Goal: Obtain resource: Obtain resource

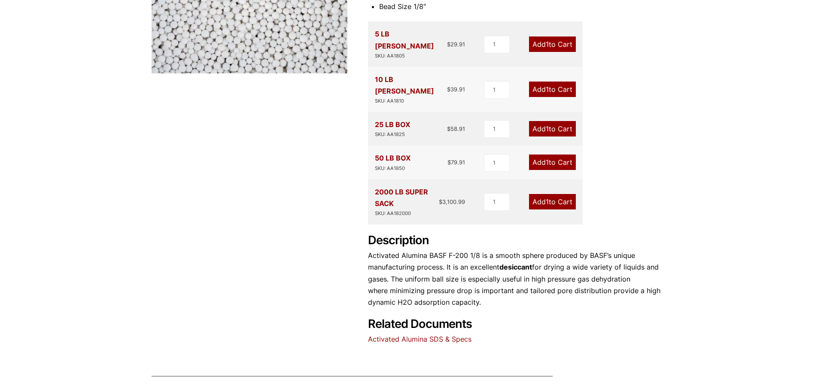
scroll to position [258, 0]
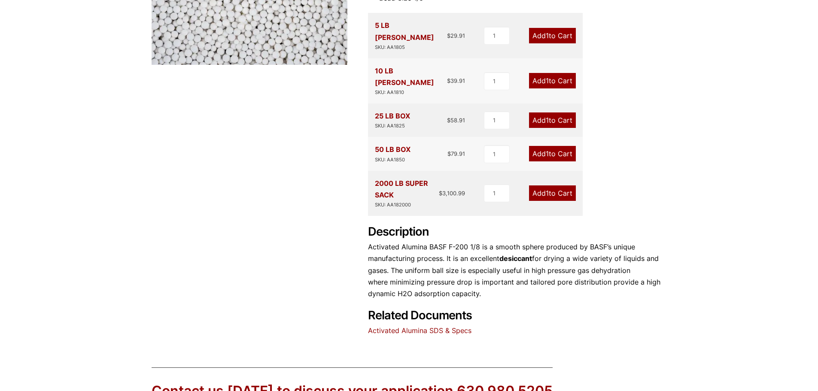
click at [433, 326] on link "Activated Alumina SDS & Specs" at bounding box center [420, 330] width 104 height 9
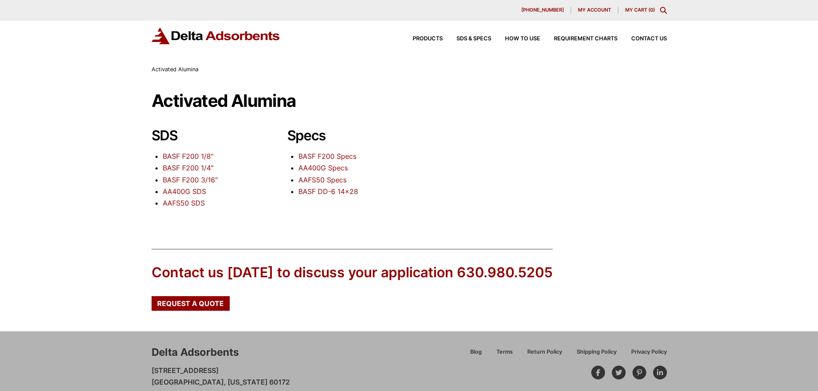
click at [200, 157] on link "BASF F200 1/8″" at bounding box center [188, 156] width 51 height 9
click at [351, 157] on link "BASF F200 Specs" at bounding box center [328, 156] width 58 height 9
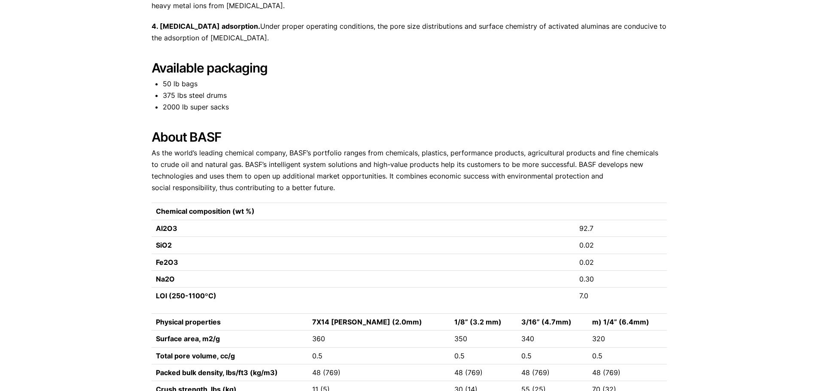
scroll to position [644, 0]
